Goal: Navigation & Orientation: Go to known website

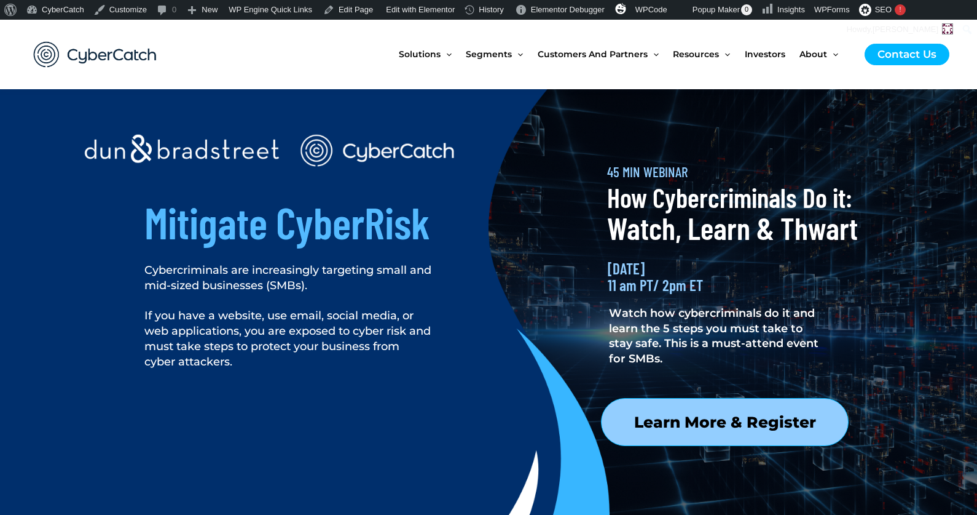
scroll to position [55, 0]
